Goal: Task Accomplishment & Management: Use online tool/utility

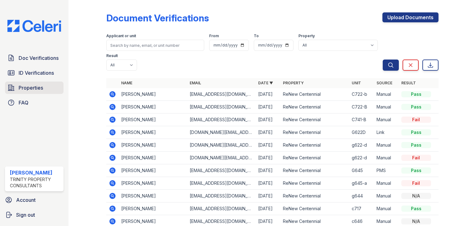
click at [28, 85] on span "Properties" at bounding box center [31, 87] width 24 height 7
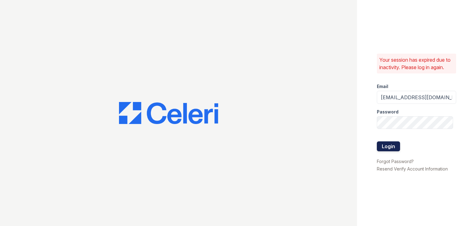
click at [393, 148] on button "Login" at bounding box center [388, 146] width 23 height 10
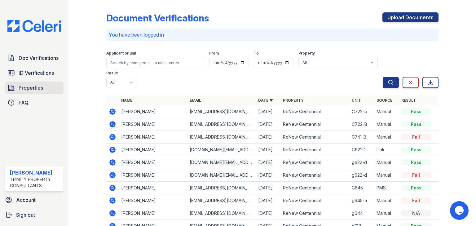
click at [35, 88] on span "Properties" at bounding box center [31, 87] width 24 height 7
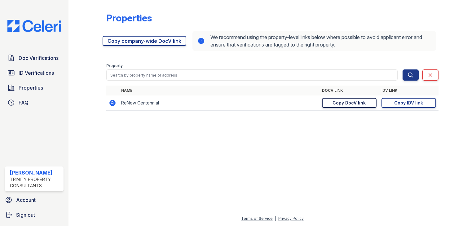
click at [359, 105] on div "Copy DocV link" at bounding box center [348, 103] width 33 height 6
